Goal: Transaction & Acquisition: Purchase product/service

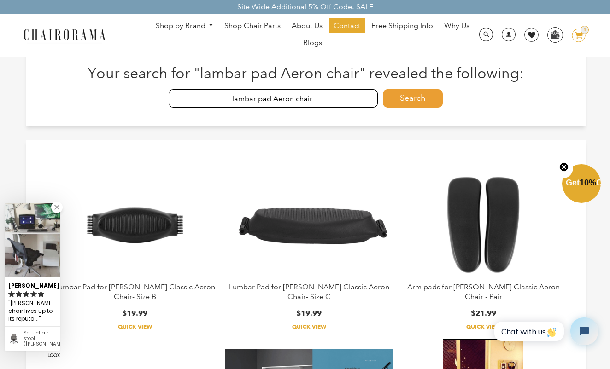
click at [332, 99] on input "lambar pad Aeron chair" at bounding box center [273, 98] width 209 height 18
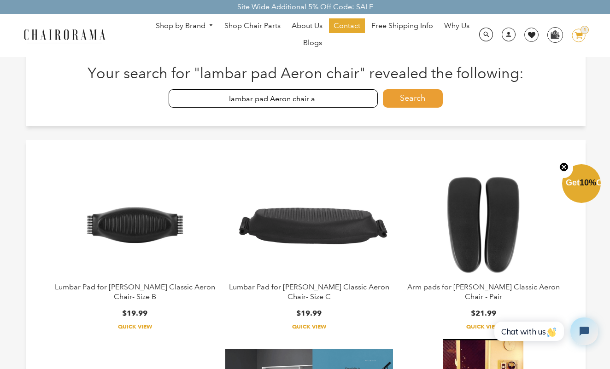
type input "lambar pad Aeron chair a"
click at [403, 100] on button "Search" at bounding box center [413, 98] width 60 height 18
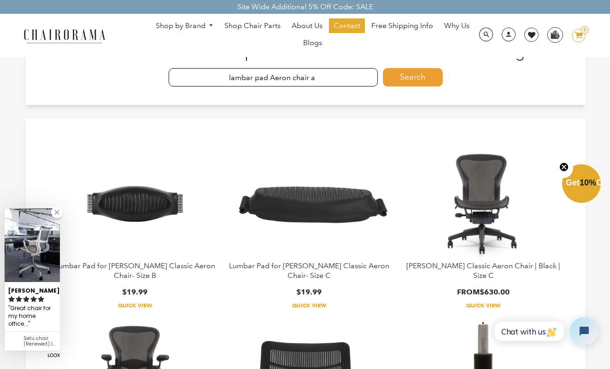
scroll to position [24, 0]
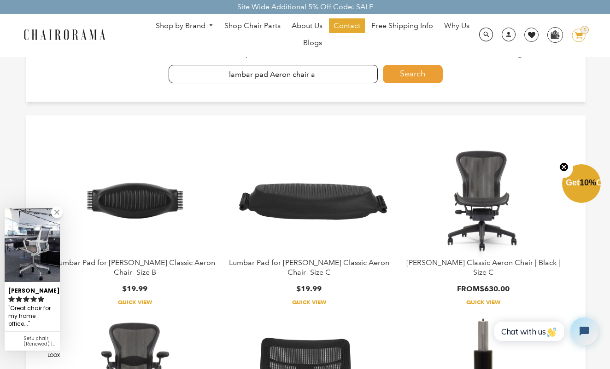
click at [132, 215] on img at bounding box center [134, 200] width 115 height 115
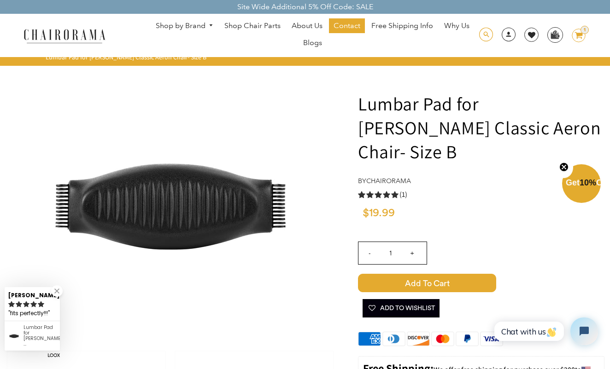
click at [485, 29] on span at bounding box center [486, 35] width 14 height 14
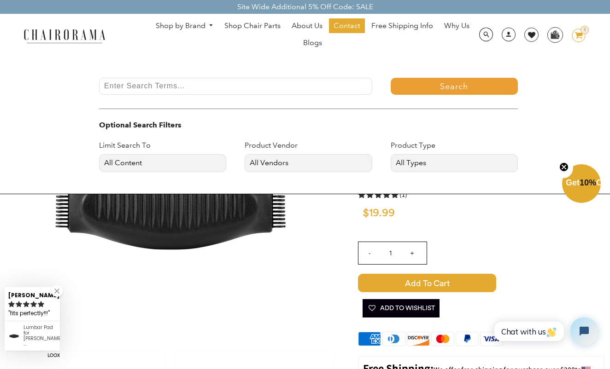
click at [173, 86] on input "Enter Search Terms..." at bounding box center [235, 86] width 273 height 17
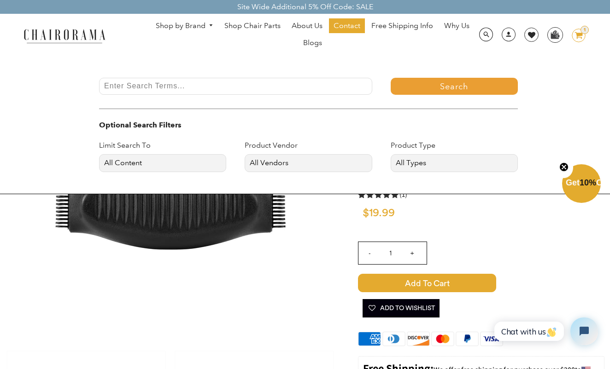
click at [566, 101] on div "Search Optional Search Filters Limit Search To All Content Products Pages Blogs…" at bounding box center [305, 125] width 555 height 94
click at [255, 83] on input "Enter Search Terms..." at bounding box center [235, 86] width 273 height 17
click at [581, 31] on div "1" at bounding box center [585, 30] width 8 height 8
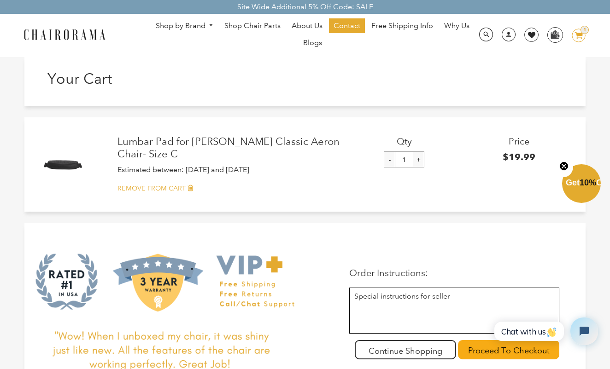
click at [193, 190] on link "REMOVE FROM CART" at bounding box center [346, 189] width 459 height 10
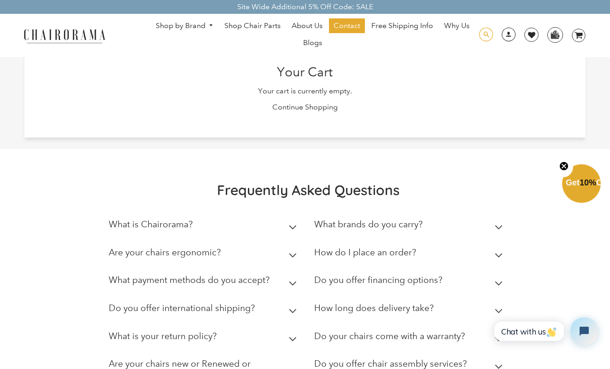
click at [480, 34] on span at bounding box center [486, 35] width 14 height 14
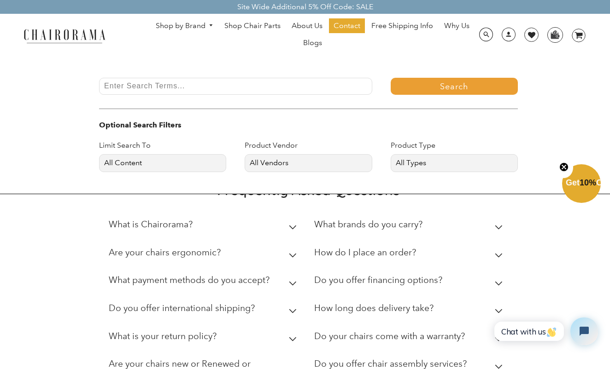
click at [220, 79] on input "Enter Search Terms..." at bounding box center [235, 86] width 273 height 17
type input "lambar chair size a Aeron chair"
drag, startPoint x: 445, startPoint y: 88, endPoint x: 445, endPoint y: 98, distance: 9.2
click at [445, 90] on button "Search" at bounding box center [454, 86] width 127 height 17
